Goal: Navigation & Orientation: Understand site structure

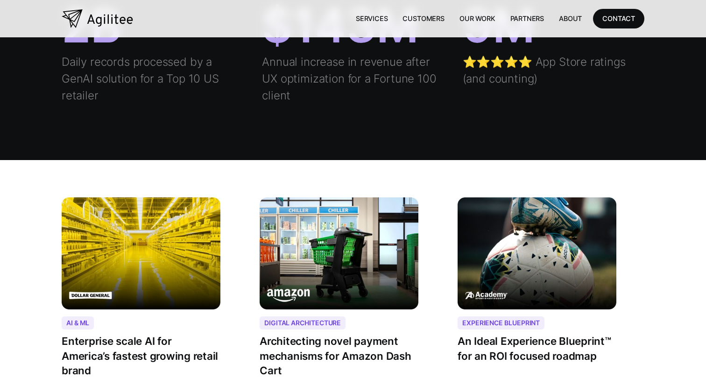
scroll to position [1121, 0]
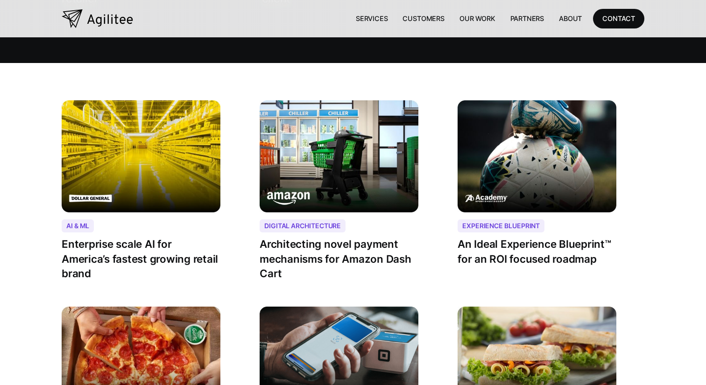
click at [384, 22] on link "Services" at bounding box center [371, 18] width 47 height 19
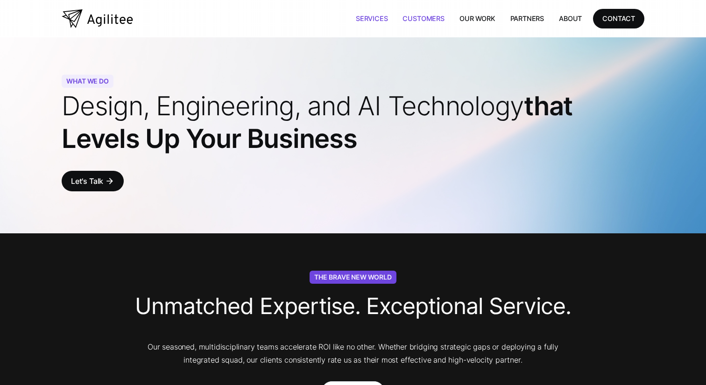
click at [423, 17] on link "Customers" at bounding box center [423, 18] width 56 height 19
